Goal: Task Accomplishment & Management: Complete application form

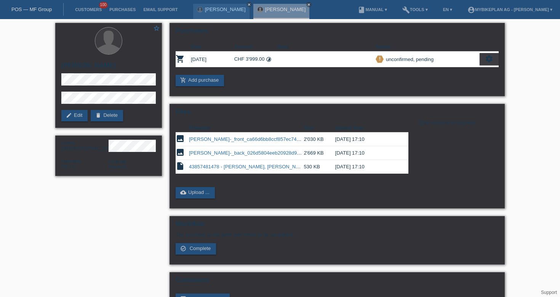
click at [47, 9] on link "POS — MF Group" at bounding box center [31, 9] width 40 height 6
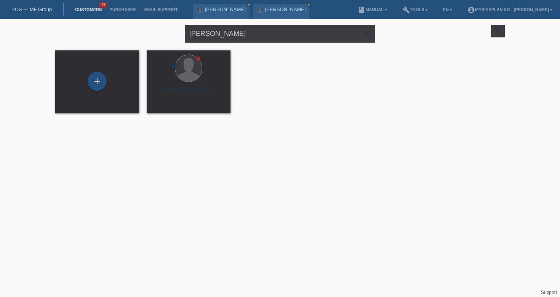
click at [367, 34] on icon "close" at bounding box center [367, 33] width 9 height 9
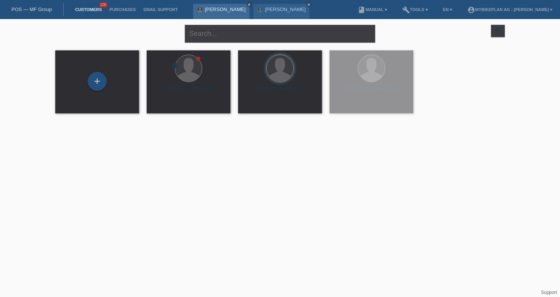
click at [247, 4] on icon "close" at bounding box center [249, 5] width 4 height 4
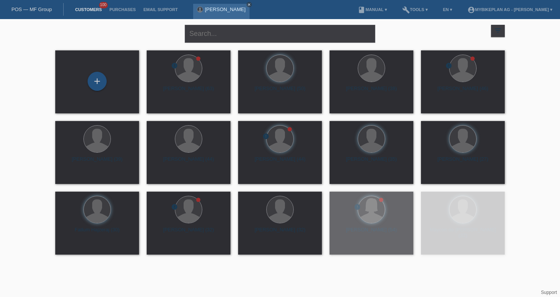
click at [247, 4] on icon "close" at bounding box center [249, 5] width 4 height 4
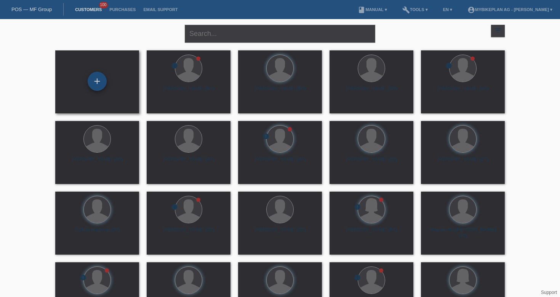
click at [102, 82] on div "+" at bounding box center [97, 81] width 19 height 19
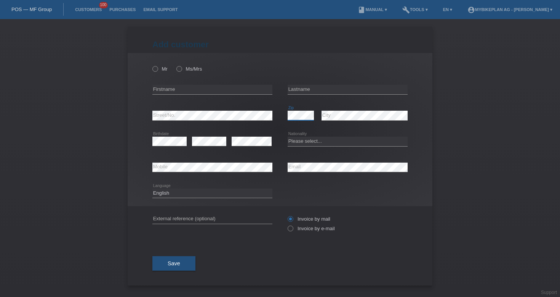
click at [303, 120] on div "error Zip" at bounding box center [301, 116] width 26 height 10
click at [247, 95] on div "error Firstname" at bounding box center [212, 90] width 120 height 26
click at [199, 86] on input "text" at bounding box center [212, 90] width 120 height 10
paste input "Hervé"
type input "Hervé"
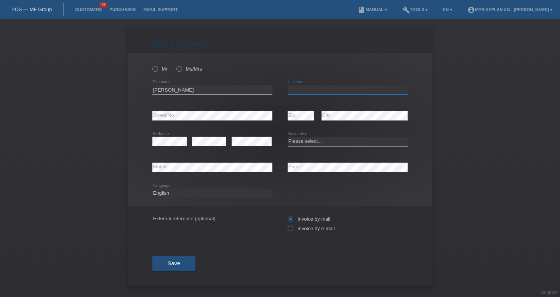
click at [309, 87] on input "text" at bounding box center [348, 90] width 120 height 10
paste input "Millia"
type input "Millia"
click at [335, 138] on select "Please select... Switzerland Austria Germany Liechtenstein ------------ Afghani…" at bounding box center [348, 140] width 120 height 9
select select "CH"
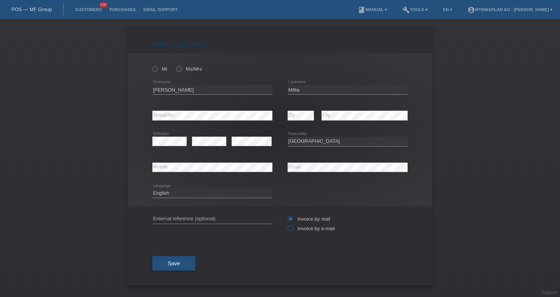
click at [287, 224] on icon at bounding box center [287, 224] width 0 height 0
click at [290, 229] on input "Invoice by e-mail" at bounding box center [290, 230] width 5 height 10
radio input "true"
click at [204, 225] on div "error External reference (optional)" at bounding box center [212, 219] width 120 height 26
click at [202, 217] on input "text" at bounding box center [212, 219] width 120 height 10
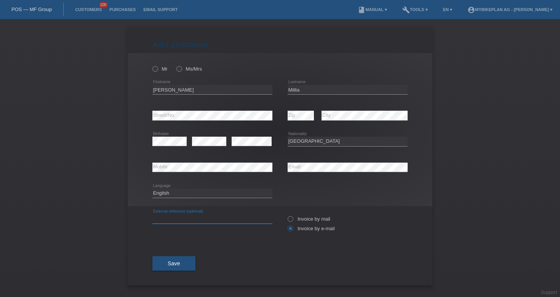
paste input "43930249523"
type input "43930249523"
click at [188, 195] on select "Deutsch Français Italiano English" at bounding box center [212, 192] width 120 height 9
select select "fr"
click at [151, 65] on icon at bounding box center [151, 65] width 0 height 0
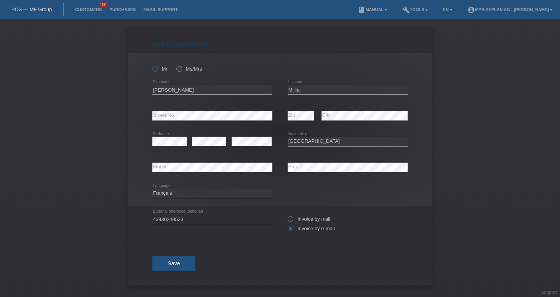
click at [157, 68] on input "Mr" at bounding box center [154, 68] width 5 height 5
radio input "true"
click at [178, 274] on div "Save" at bounding box center [279, 263] width 255 height 44
click at [178, 270] on button "Save" at bounding box center [173, 263] width 43 height 14
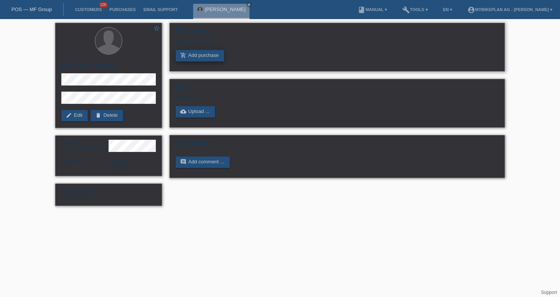
click at [224, 60] on link "add_shopping_cart Add purchase" at bounding box center [200, 55] width 48 height 11
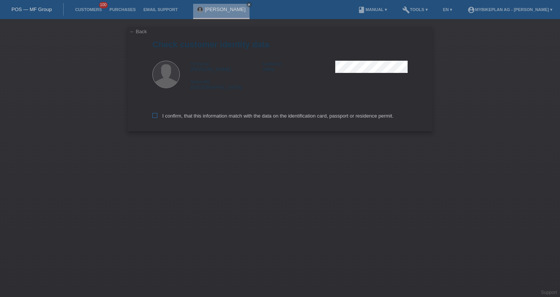
click at [186, 114] on label "I confirm, that this information match with the data on the identification card…" at bounding box center [272, 116] width 241 height 6
click at [157, 114] on input "I confirm, that this information match with the data on the identification card…" at bounding box center [154, 115] width 5 height 5
checkbox input "true"
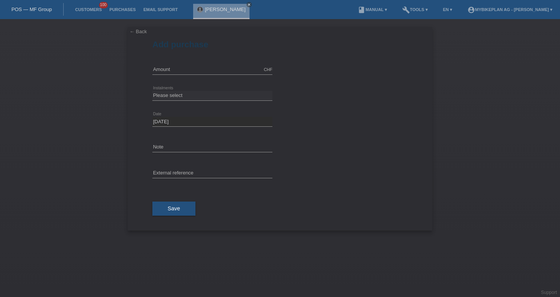
click at [237, 132] on div "[DATE] error Date" at bounding box center [212, 122] width 120 height 26
click at [188, 66] on input "text" at bounding box center [212, 70] width 120 height 10
type input "2099.00"
click at [177, 96] on select "Please select 6 instalments 12 instalments 18 instalments 24 instalments 36 ins…" at bounding box center [212, 95] width 120 height 9
select select "484"
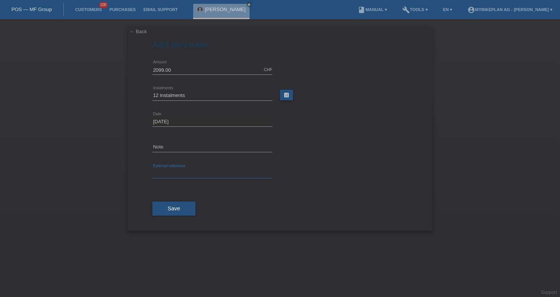
click at [187, 173] on input "text" at bounding box center [212, 173] width 120 height 10
paste input "43930249523"
type input "43930249523"
click at [187, 199] on div "Save" at bounding box center [279, 208] width 255 height 44
click at [186, 210] on button "Save" at bounding box center [173, 208] width 43 height 14
